Goal: Transaction & Acquisition: Subscribe to service/newsletter

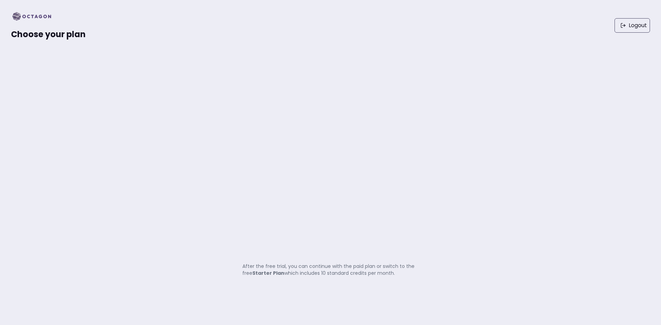
click at [309, 241] on div "Choose your plan Logout After the free trial, you can continue with the paid pl…" at bounding box center [330, 162] width 661 height 325
drag, startPoint x: 413, startPoint y: 247, endPoint x: 436, endPoint y: 254, distance: 24.1
click at [414, 247] on div "Choose your plan Logout After the free trial, you can continue with the paid pl…" at bounding box center [330, 162] width 661 height 325
drag, startPoint x: 256, startPoint y: 272, endPoint x: 416, endPoint y: 278, distance: 160.1
click at [416, 278] on div "Choose your plan Logout After the free trial, you can continue with the paid pl…" at bounding box center [330, 162] width 661 height 325
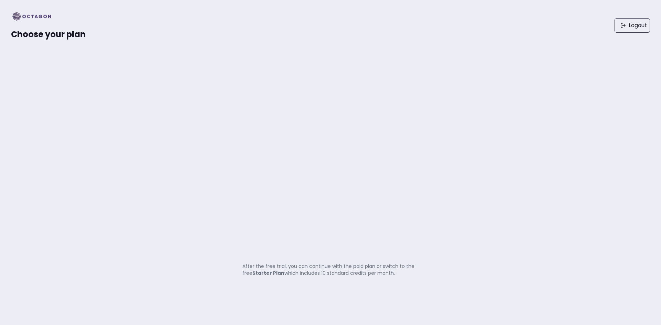
click at [416, 278] on div "Choose your plan Logout After the free trial, you can continue with the paid pl…" at bounding box center [330, 162] width 661 height 325
drag, startPoint x: 313, startPoint y: 274, endPoint x: 518, endPoint y: 298, distance: 206.9
click at [518, 298] on div "Choose your plan Logout After the free trial, you can continue with the paid pl…" at bounding box center [330, 162] width 661 height 325
click at [422, 271] on div "Choose your plan Logout After the free trial, you can continue with the paid pl…" at bounding box center [330, 162] width 661 height 325
click at [420, 272] on div "Choose your plan Logout After the free trial, you can continue with the paid pl…" at bounding box center [330, 162] width 661 height 325
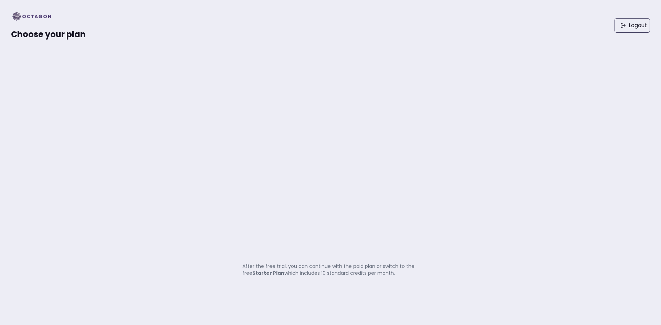
click at [37, 37] on span "Choose your plan" at bounding box center [48, 34] width 75 height 11
